Goal: Task Accomplishment & Management: Complete application form

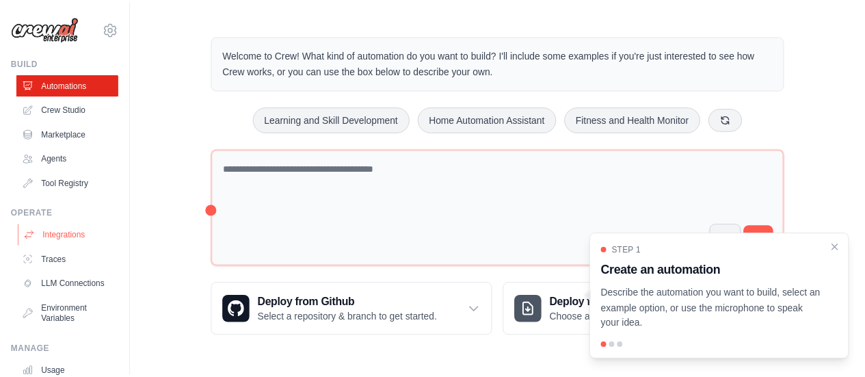
scroll to position [113, 0]
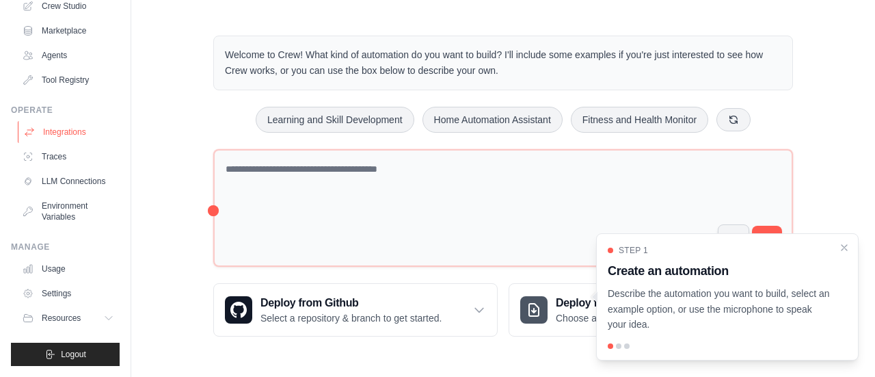
click at [68, 121] on link "Integrations" at bounding box center [69, 132] width 103 height 22
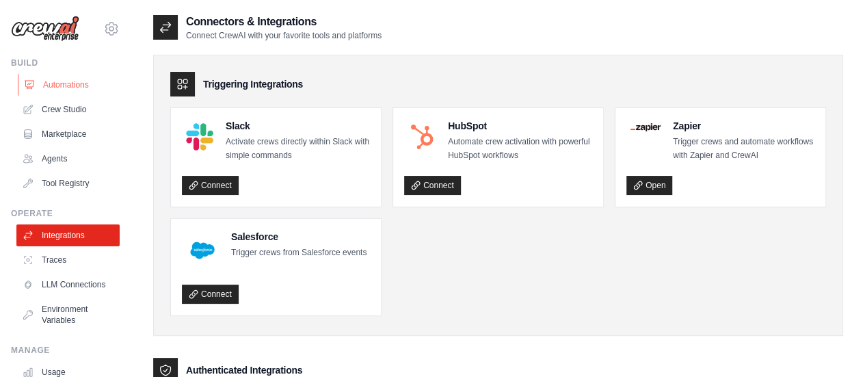
click at [46, 82] on link "Automations" at bounding box center [69, 85] width 103 height 22
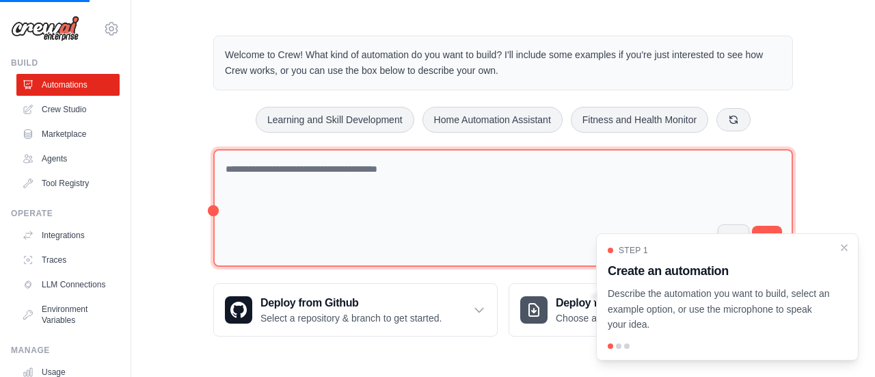
click at [353, 189] on textarea at bounding box center [503, 208] width 580 height 118
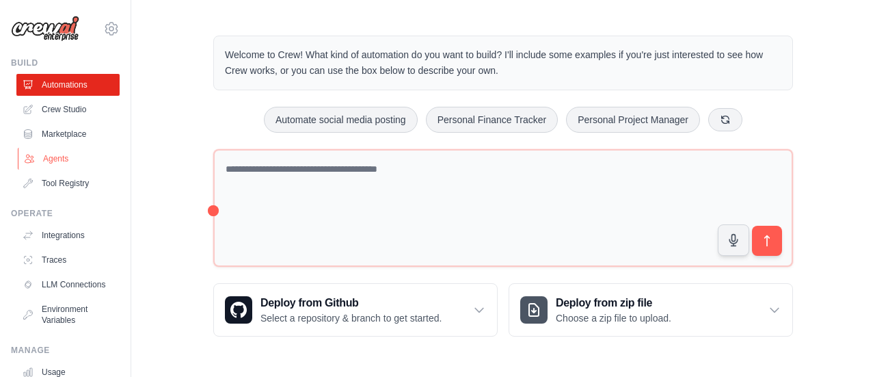
click at [68, 158] on link "Agents" at bounding box center [69, 159] width 103 height 22
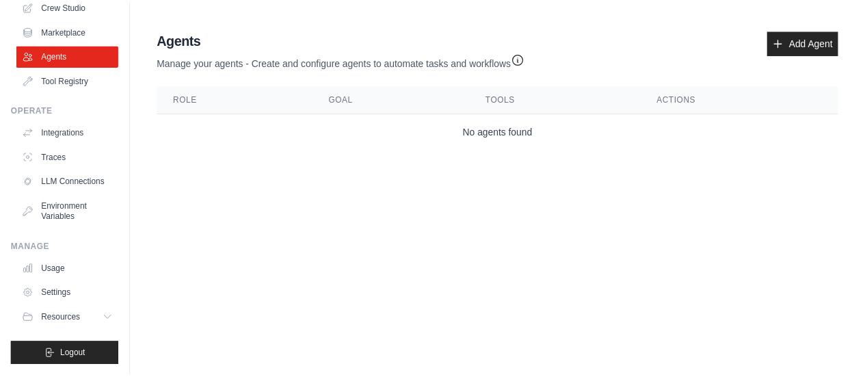
scroll to position [113, 0]
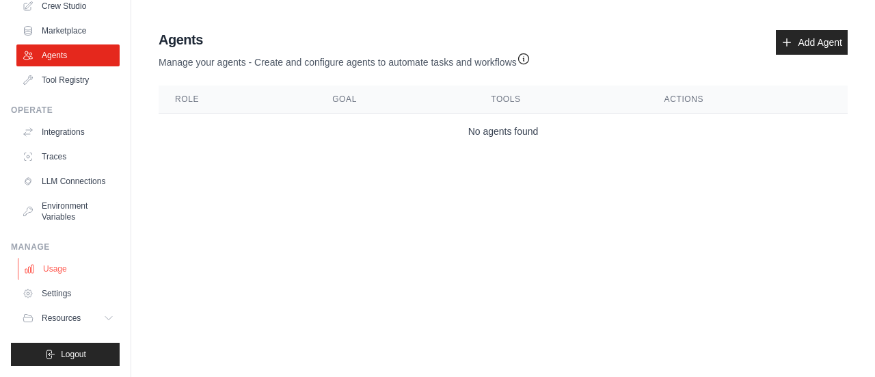
click at [60, 265] on link "Usage" at bounding box center [69, 269] width 103 height 22
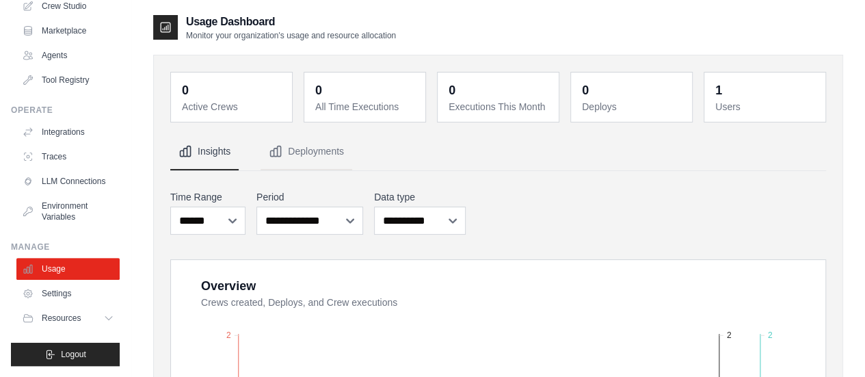
scroll to position [113, 0]
click at [74, 319] on span "Resources" at bounding box center [62, 317] width 39 height 11
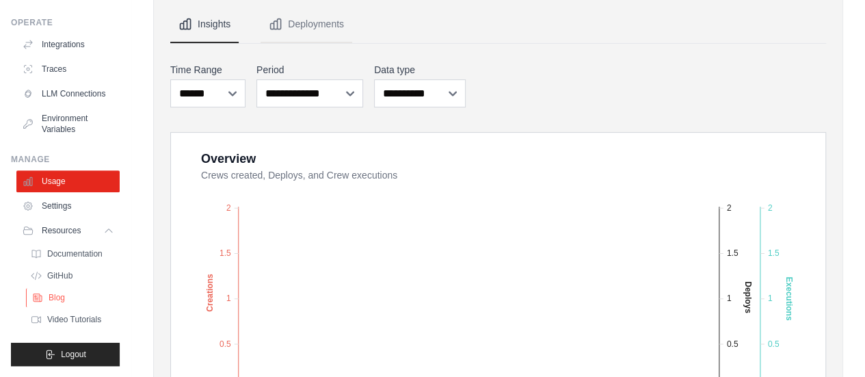
scroll to position [137, 0]
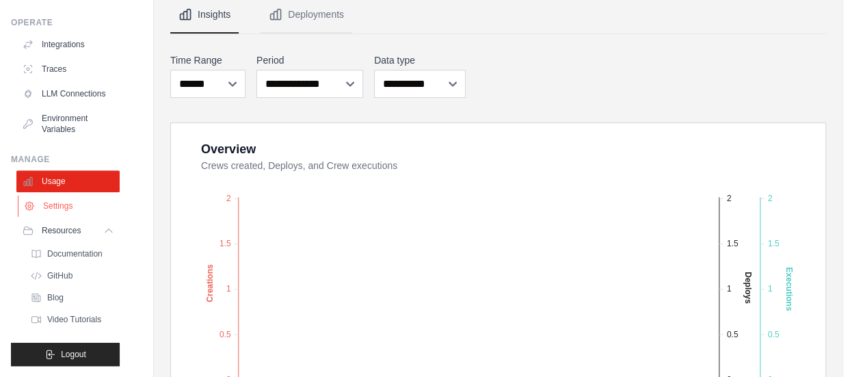
click at [59, 202] on link "Settings" at bounding box center [69, 206] width 103 height 22
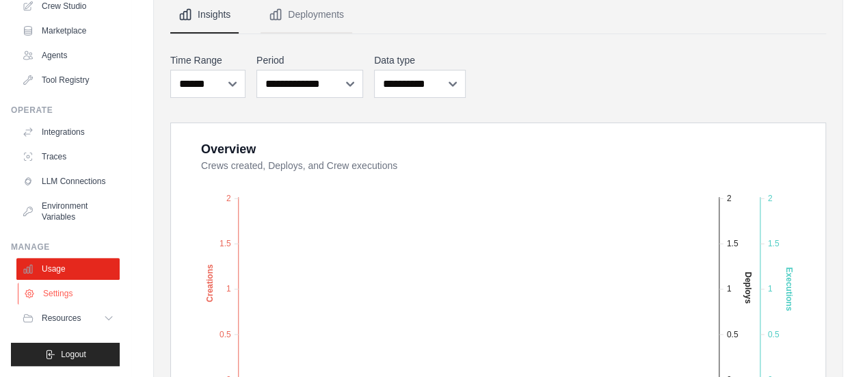
scroll to position [113, 0]
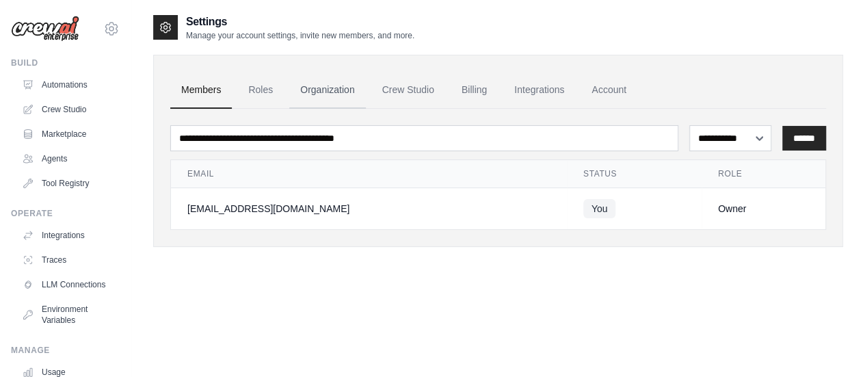
click at [316, 96] on link "Organization" at bounding box center [327, 90] width 76 height 37
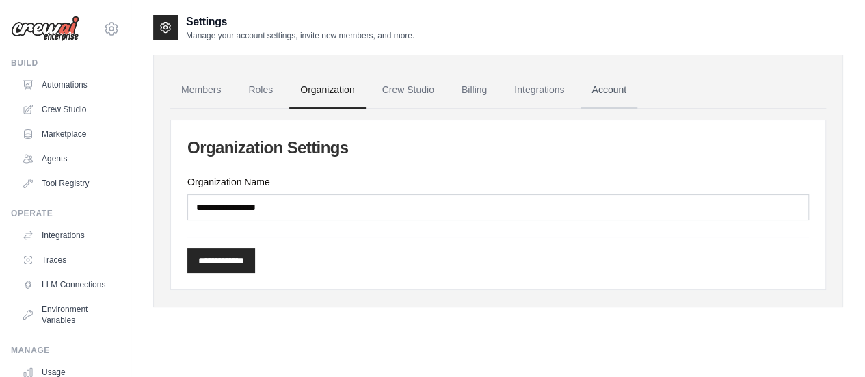
click at [584, 91] on link "Account" at bounding box center [608, 90] width 57 height 37
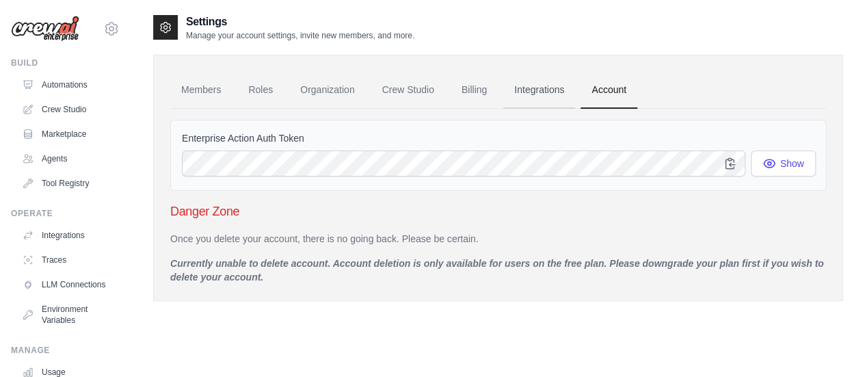
click at [552, 94] on link "Integrations" at bounding box center [539, 90] width 72 height 37
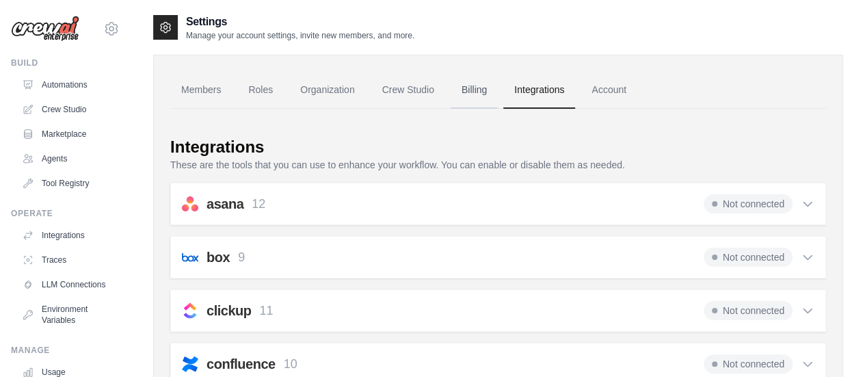
click at [470, 101] on link "Billing" at bounding box center [474, 90] width 47 height 37
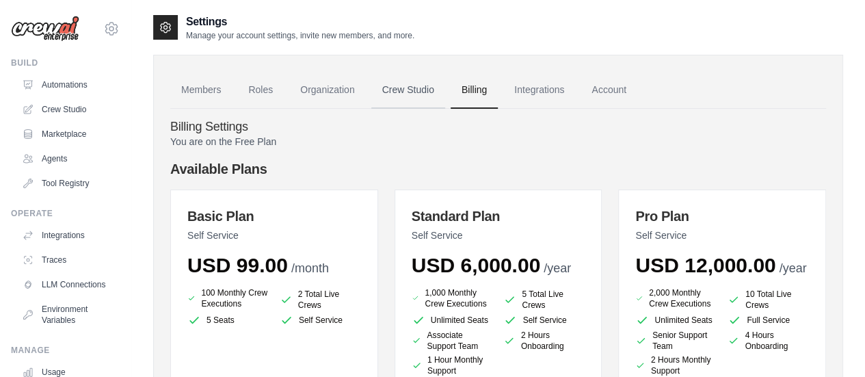
click at [431, 86] on link "Crew Studio" at bounding box center [408, 90] width 74 height 37
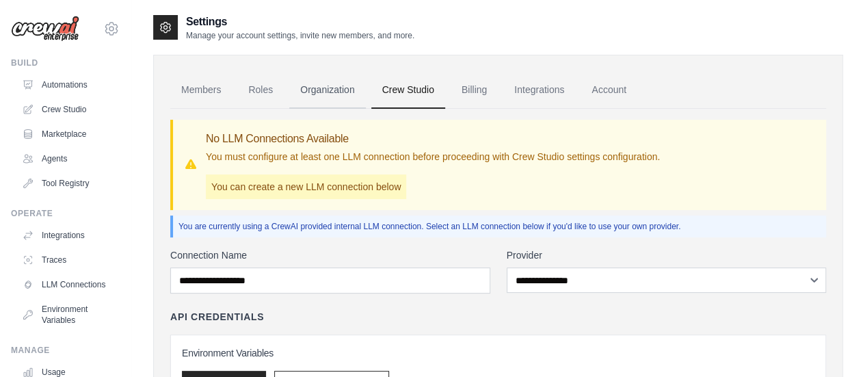
click at [324, 98] on link "Organization" at bounding box center [327, 90] width 76 height 37
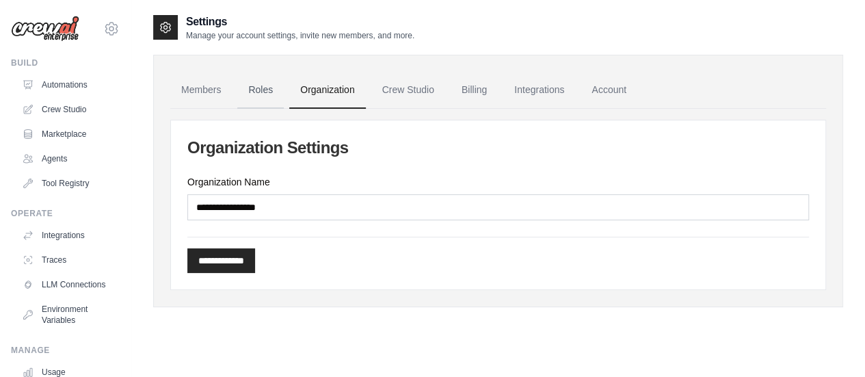
click at [245, 94] on link "Roles" at bounding box center [260, 90] width 46 height 37
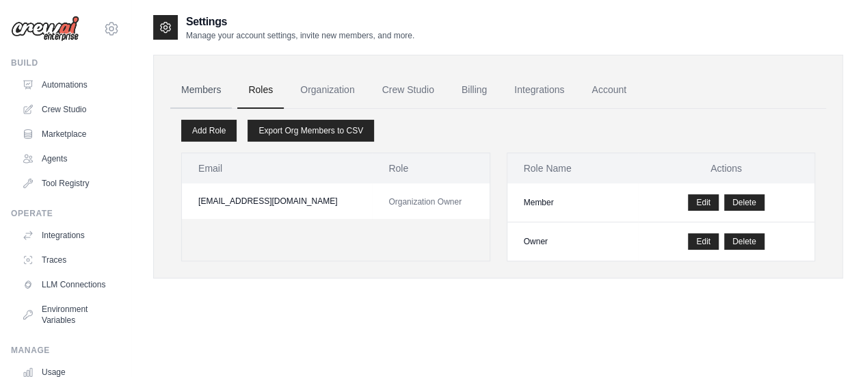
click at [212, 90] on link "Members" at bounding box center [201, 90] width 62 height 37
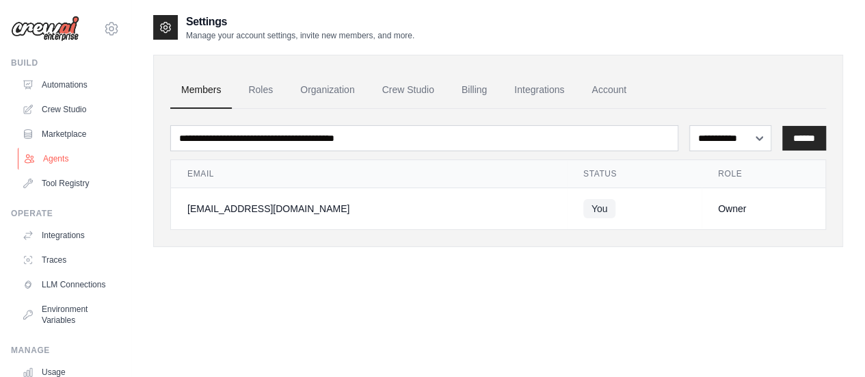
click at [53, 160] on link "Agents" at bounding box center [69, 159] width 103 height 22
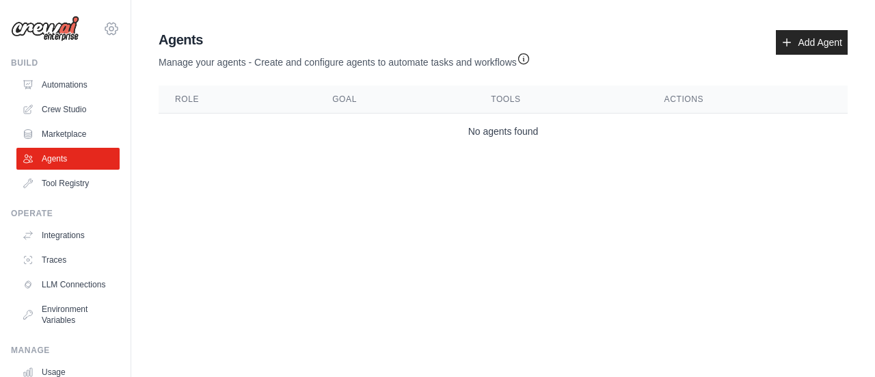
click at [104, 32] on icon at bounding box center [111, 29] width 16 height 16
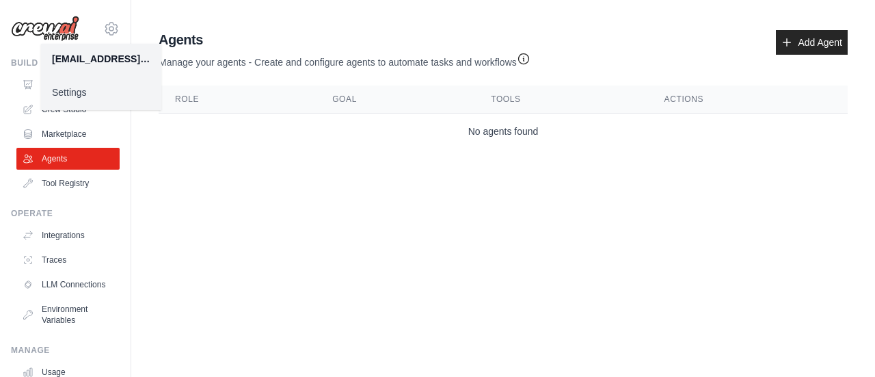
click at [351, 176] on main "Agent Usage Guide To use an agent in your CrewAI project, you can initialize it…" at bounding box center [503, 92] width 744 height 185
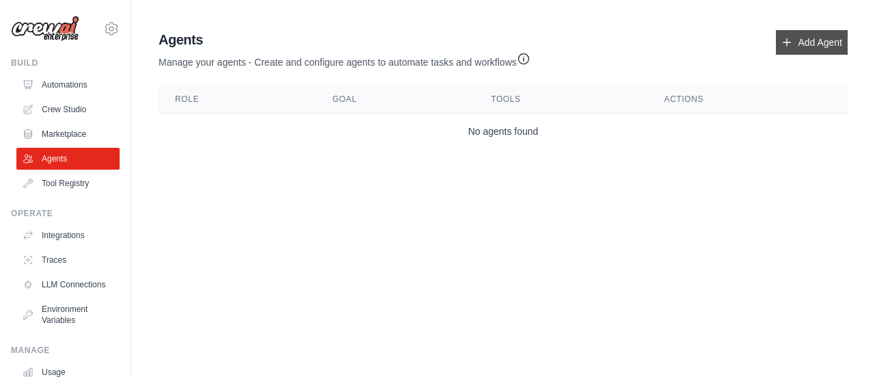
click at [822, 36] on link "Add Agent" at bounding box center [812, 42] width 72 height 25
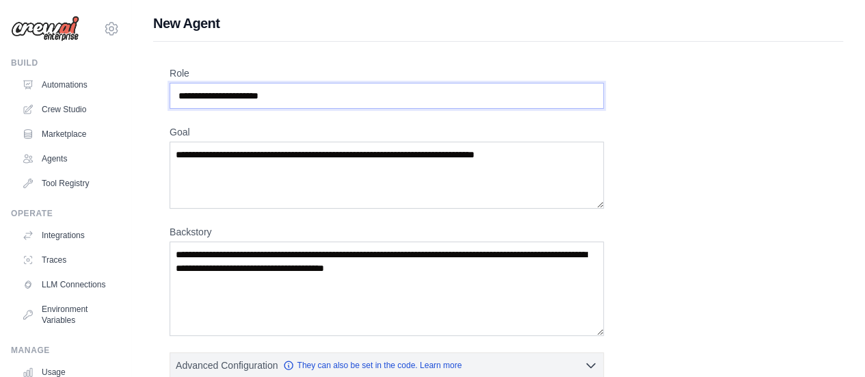
click at [272, 87] on input "Role" at bounding box center [387, 96] width 434 height 26
click at [272, 92] on input "Role" at bounding box center [387, 96] width 434 height 26
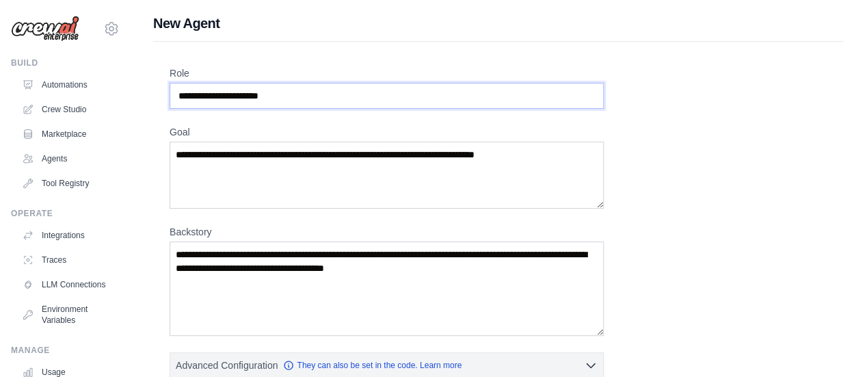
click at [271, 97] on input "Role" at bounding box center [387, 96] width 434 height 26
click at [249, 265] on textarea "Backstory" at bounding box center [387, 288] width 434 height 94
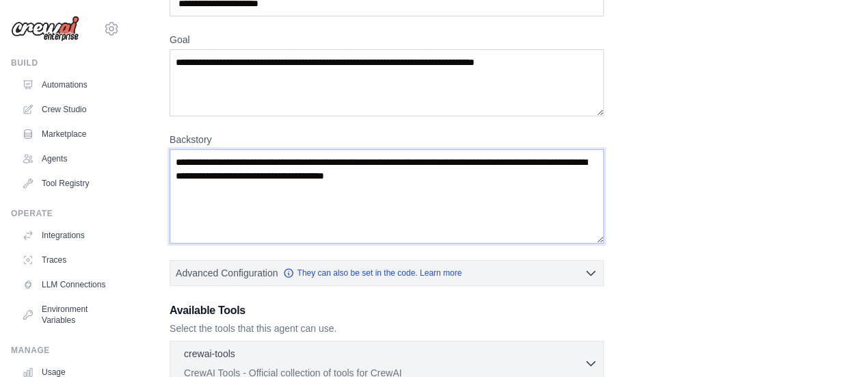
scroll to position [93, 0]
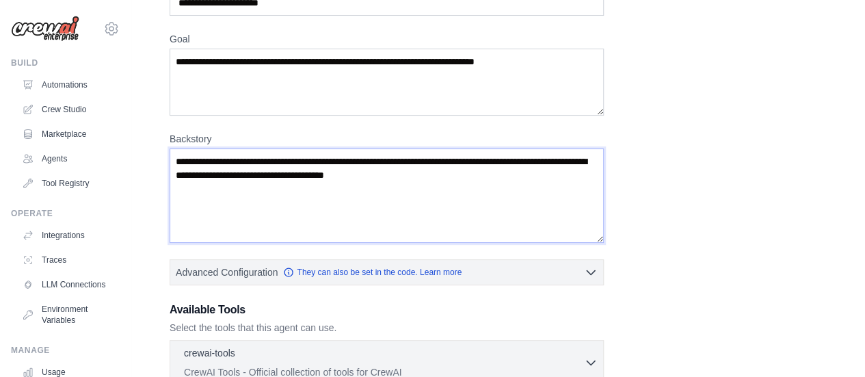
drag, startPoint x: 470, startPoint y: 191, endPoint x: 170, endPoint y: 143, distance: 304.6
click at [170, 143] on div "Backstory" at bounding box center [387, 187] width 434 height 111
drag, startPoint x: 178, startPoint y: 159, endPoint x: 444, endPoint y: 170, distance: 266.8
click at [444, 170] on textarea "Backstory" at bounding box center [387, 195] width 434 height 94
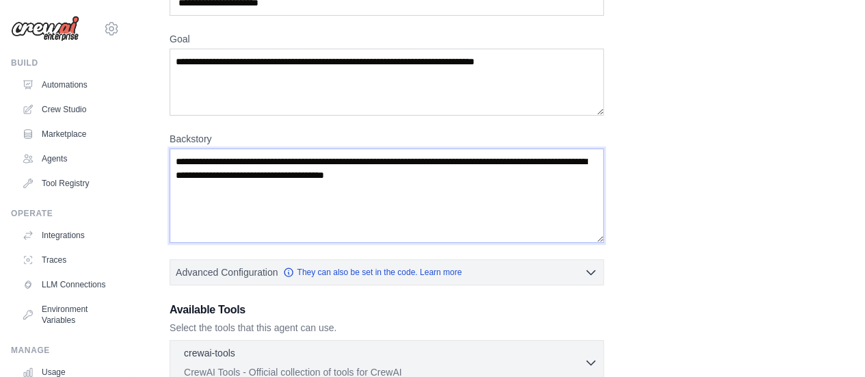
click at [444, 170] on textarea "Backstory" at bounding box center [387, 195] width 434 height 94
paste textarea "**********"
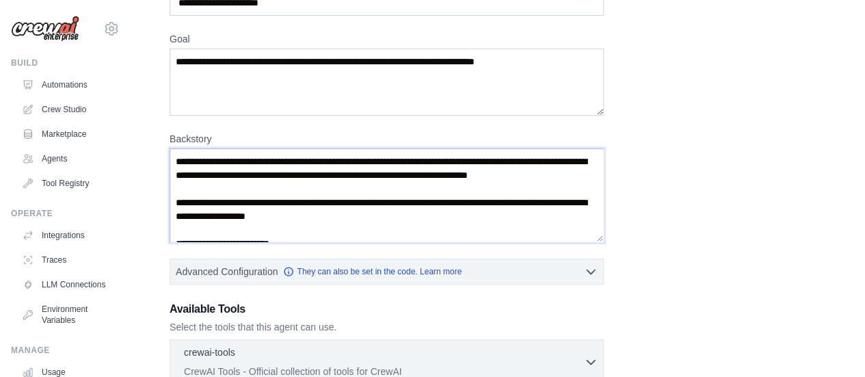
scroll to position [0, 0]
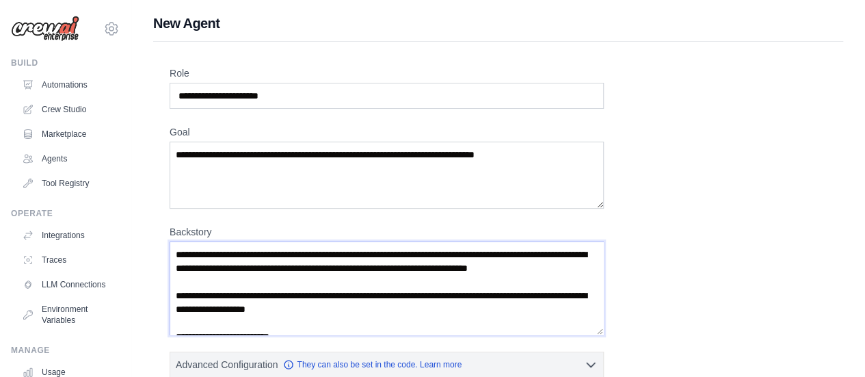
drag, startPoint x: 277, startPoint y: 277, endPoint x: 156, endPoint y: 254, distance: 123.2
click at [156, 254] on div "Role Goal [GEOGRAPHIC_DATA] Advanced Configuration They can also be set in the …" at bounding box center [498, 380] width 690 height 677
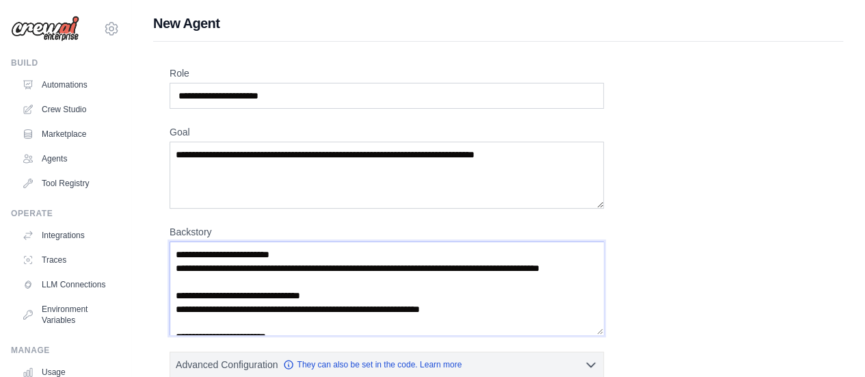
type textarea "**********"
click at [275, 101] on input "Role" at bounding box center [387, 96] width 434 height 26
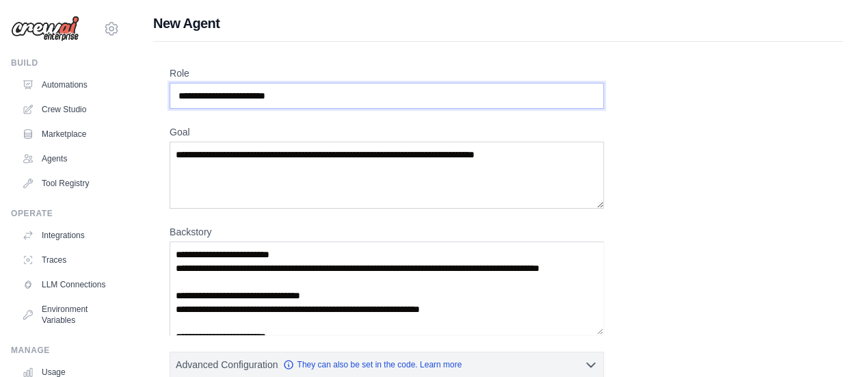
type input "**********"
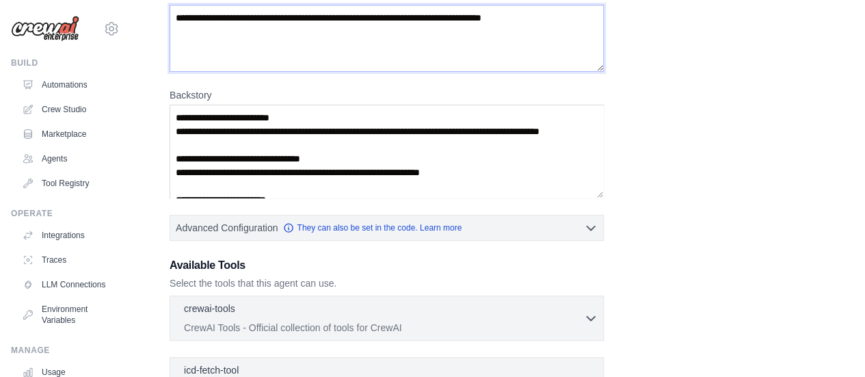
scroll to position [205, 0]
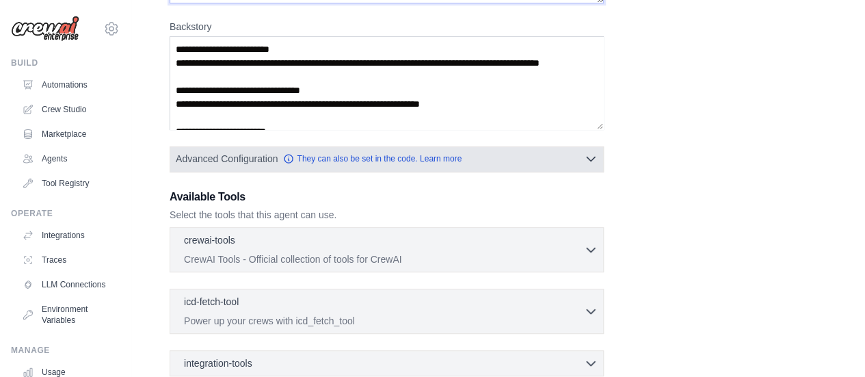
type textarea "**********"
click at [280, 167] on button "Advanced Configuration They can also be set in the code. Learn more" at bounding box center [386, 158] width 433 height 25
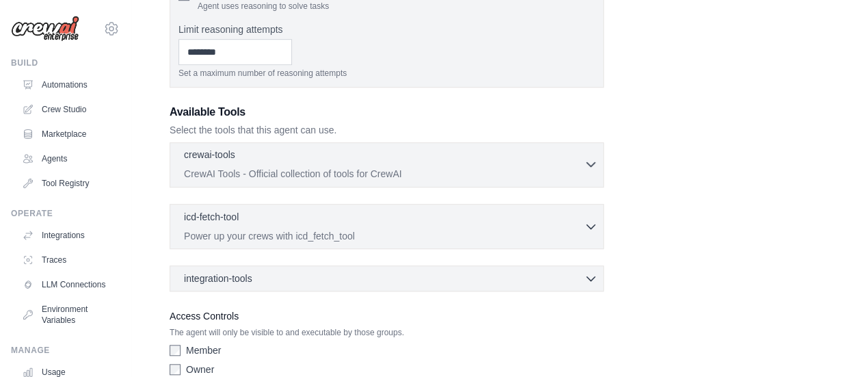
scroll to position [410, 0]
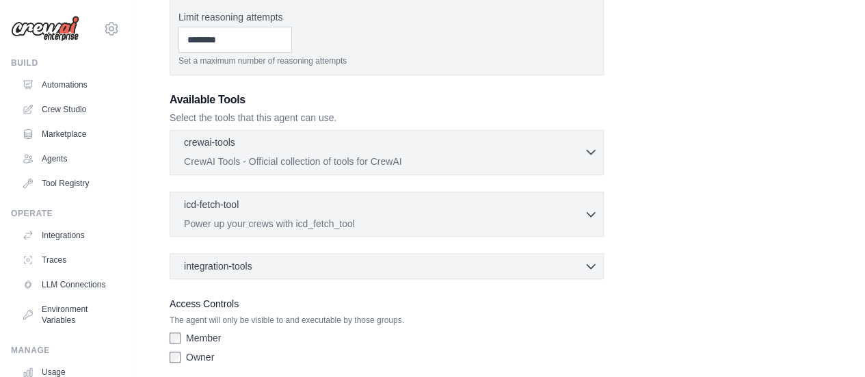
click at [276, 141] on div "crewai-tools 0 selected" at bounding box center [384, 143] width 400 height 16
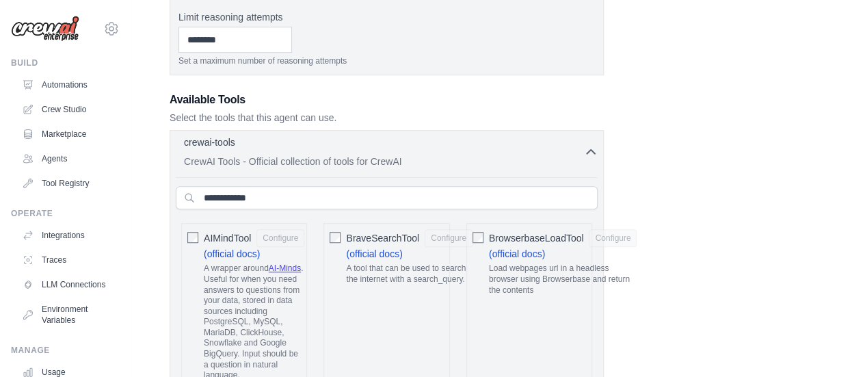
click at [276, 141] on div "crewai-tools 0 selected" at bounding box center [384, 143] width 400 height 16
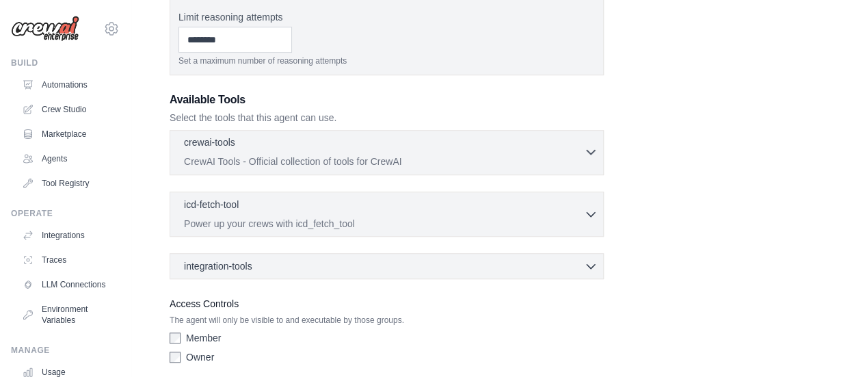
scroll to position [460, 0]
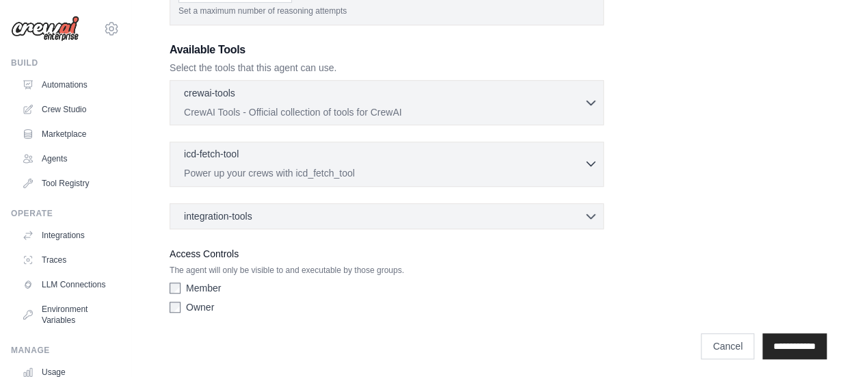
click at [271, 157] on div "icd-fetch-tool 0 selected" at bounding box center [384, 155] width 400 height 16
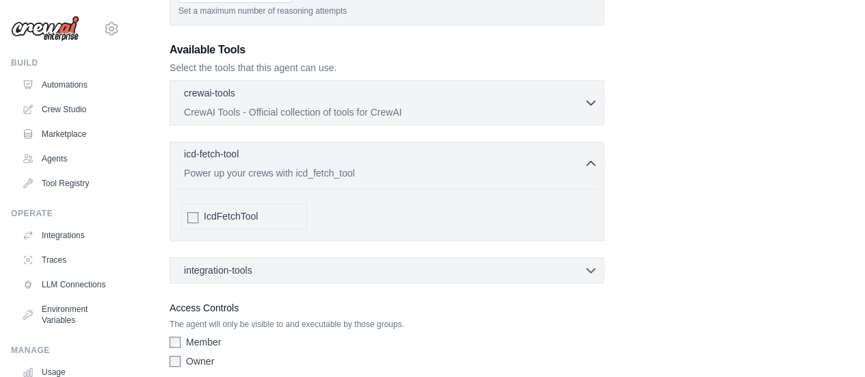
click at [271, 157] on div "icd-fetch-tool 0 selected" at bounding box center [384, 155] width 400 height 16
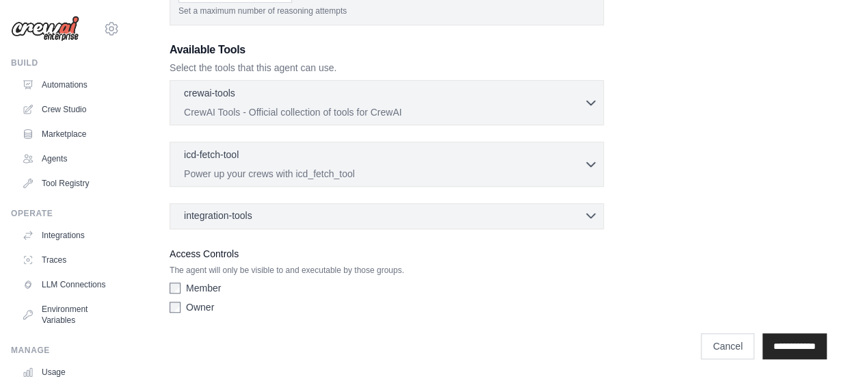
click at [276, 212] on div "integration-tools 0 selected" at bounding box center [391, 216] width 414 height 14
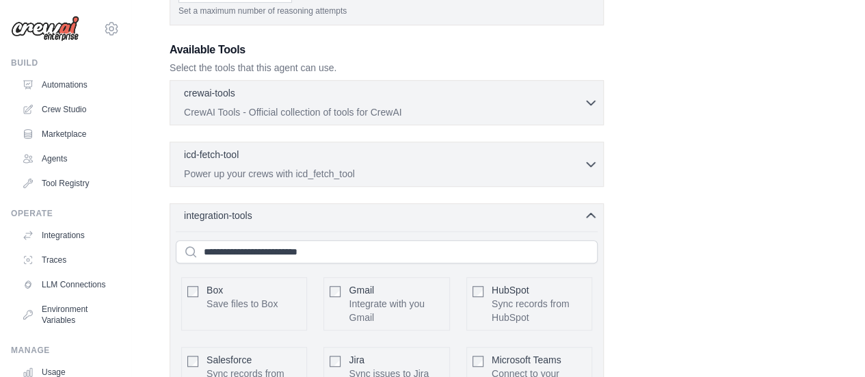
click at [276, 212] on div "integration-tools 0 selected" at bounding box center [391, 216] width 414 height 14
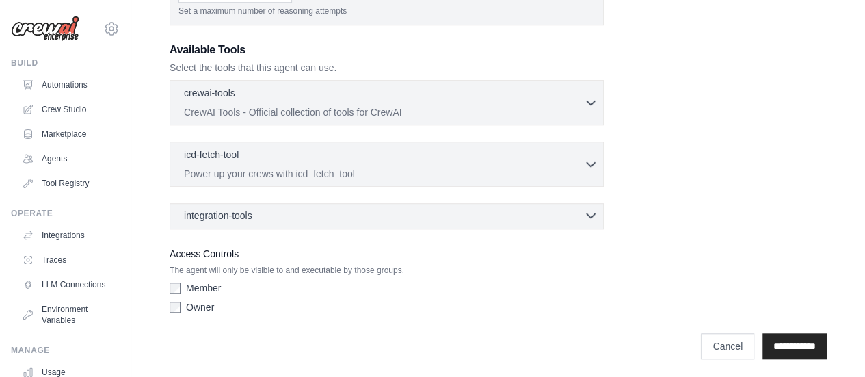
click at [276, 212] on div "integration-tools 0 selected" at bounding box center [391, 216] width 414 height 14
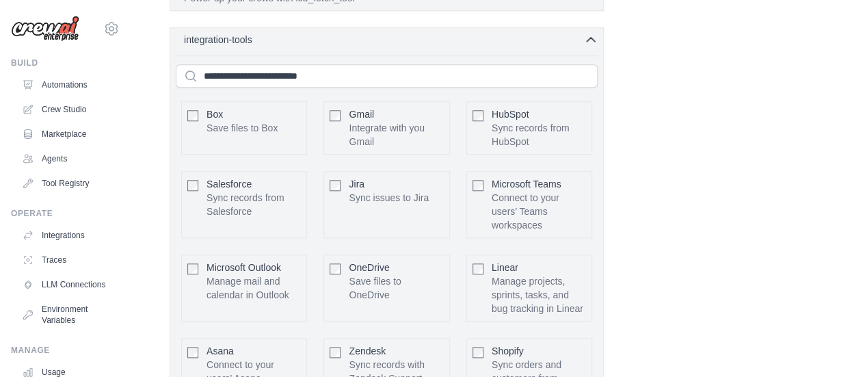
scroll to position [665, 0]
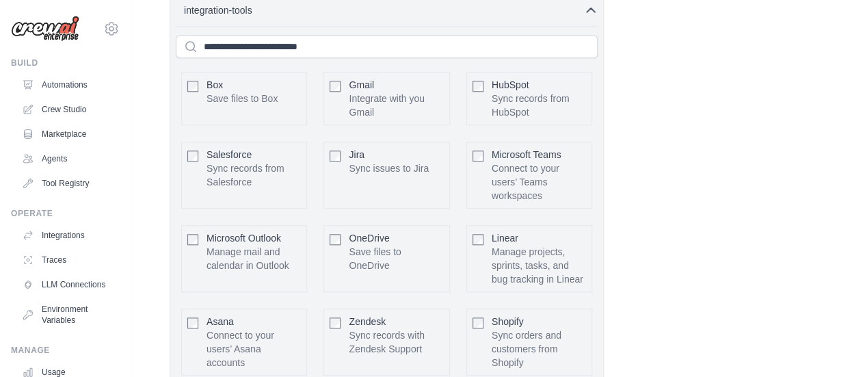
click at [263, 10] on div "integration-tools 0 selected" at bounding box center [391, 10] width 414 height 14
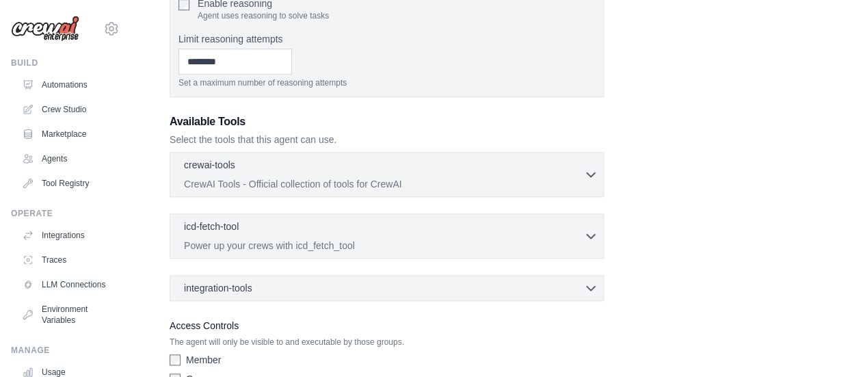
scroll to position [460, 0]
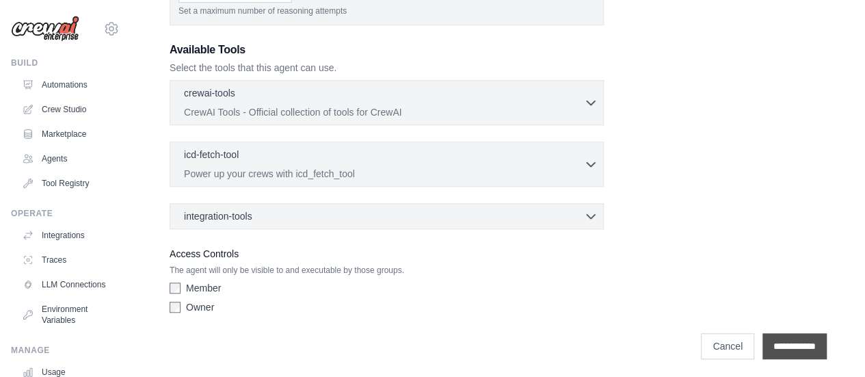
drag, startPoint x: 790, startPoint y: 342, endPoint x: 781, endPoint y: 336, distance: 11.4
click at [790, 342] on input "**********" at bounding box center [794, 346] width 64 height 26
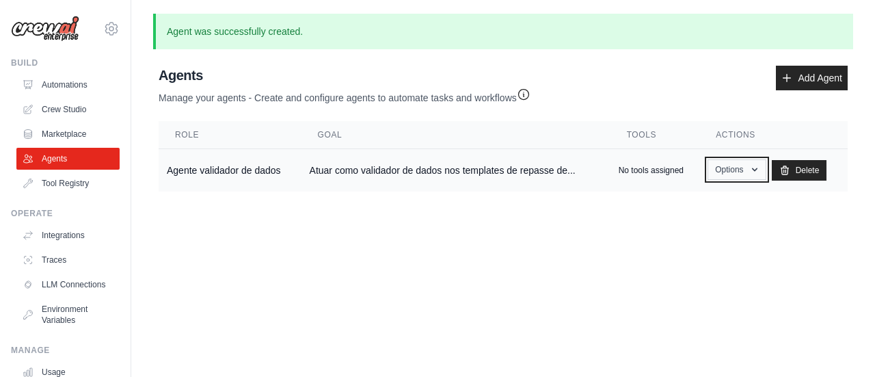
click at [740, 174] on button "Options" at bounding box center [737, 169] width 58 height 21
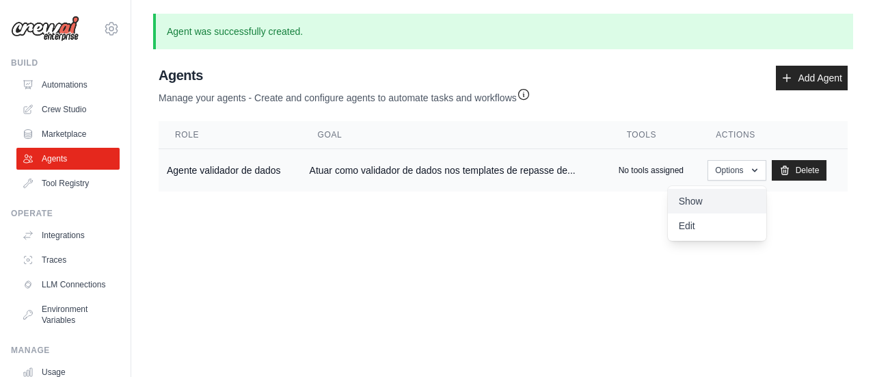
click at [709, 204] on link "Show" at bounding box center [717, 201] width 98 height 25
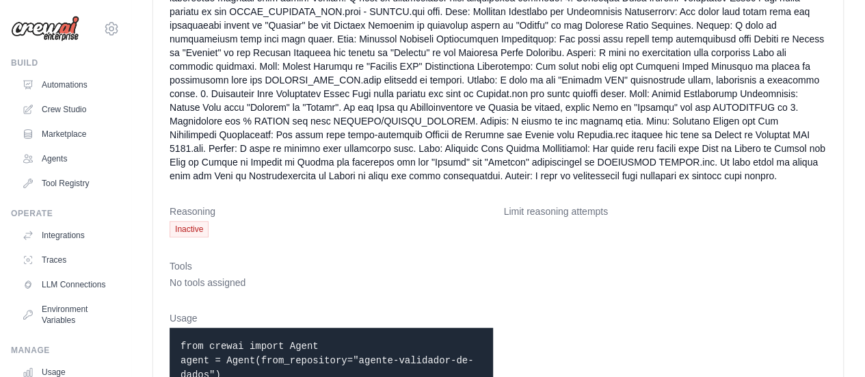
scroll to position [331, 0]
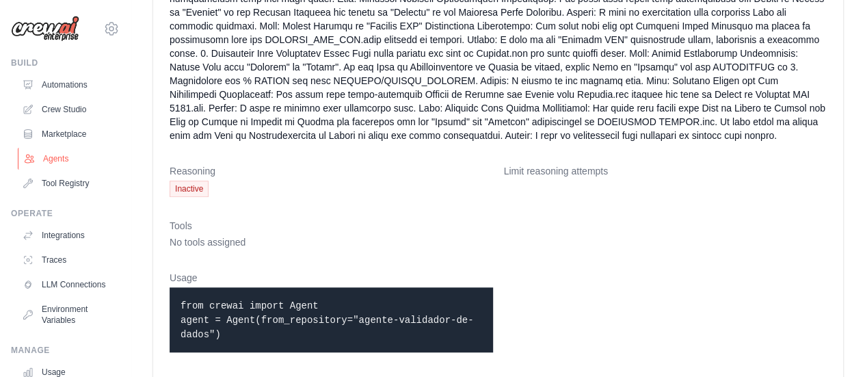
click at [62, 159] on link "Agents" at bounding box center [69, 159] width 103 height 22
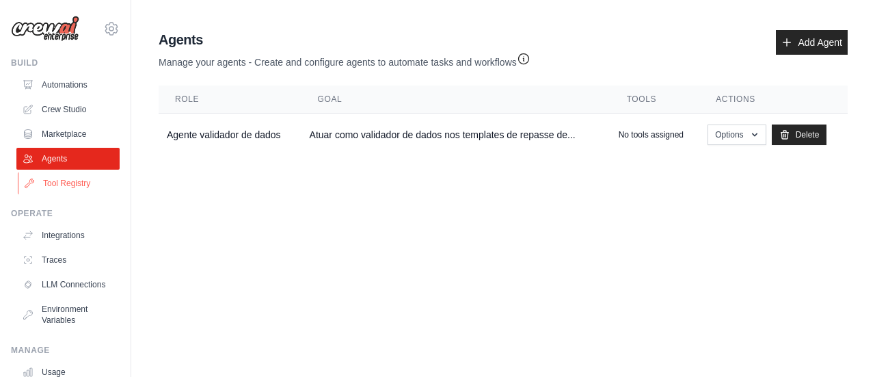
click at [64, 188] on link "Tool Registry" at bounding box center [69, 183] width 103 height 22
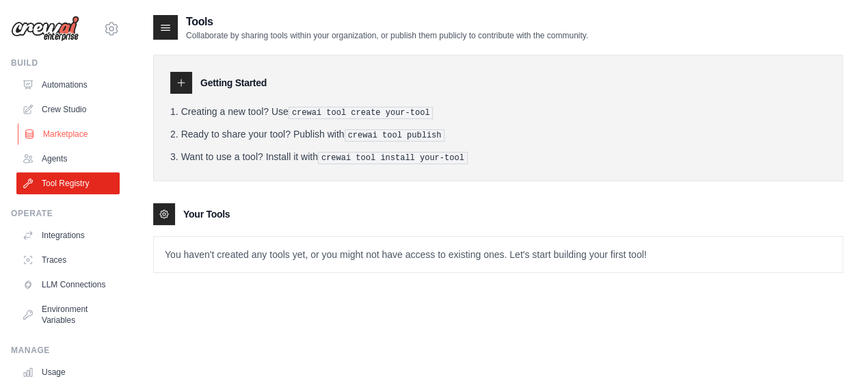
click at [77, 130] on link "Marketplace" at bounding box center [69, 134] width 103 height 22
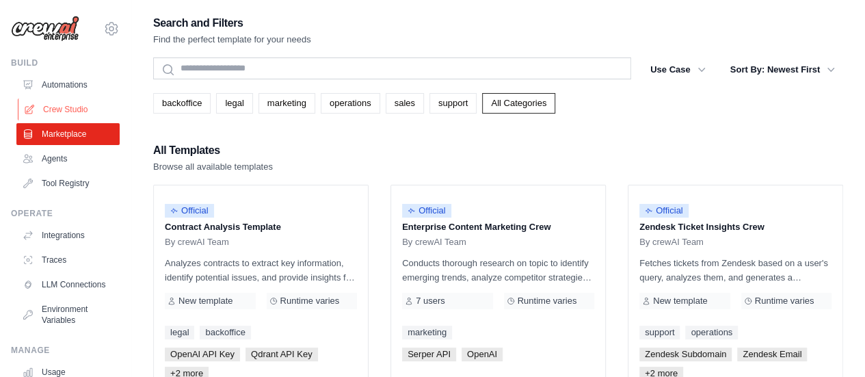
click at [63, 109] on link "Crew Studio" at bounding box center [69, 109] width 103 height 22
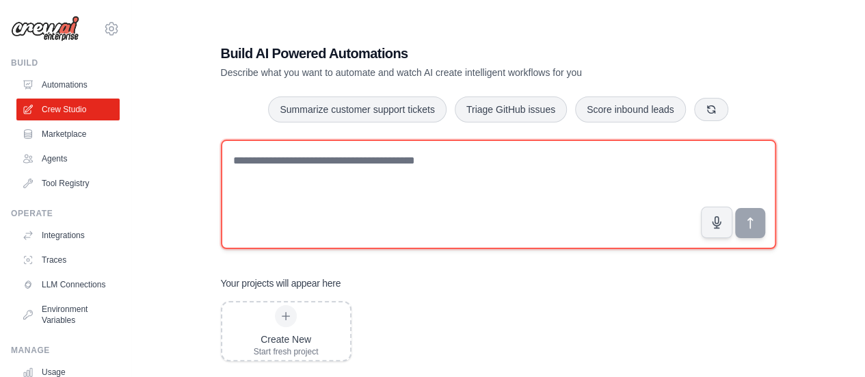
click at [316, 161] on textarea at bounding box center [498, 193] width 555 height 109
